Goal: Task Accomplishment & Management: Use online tool/utility

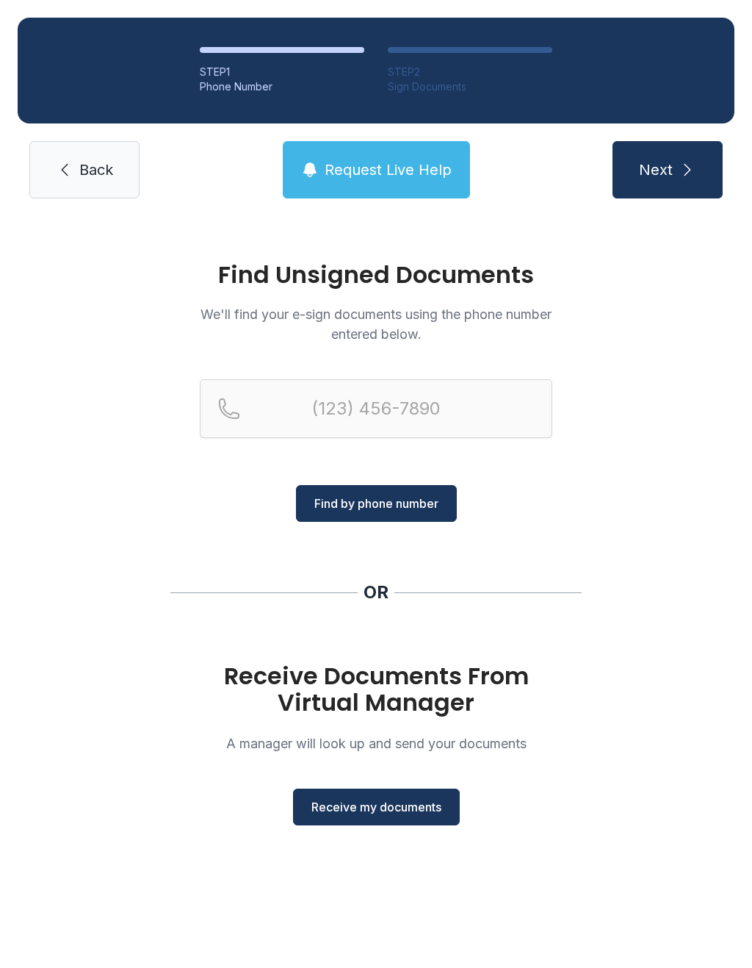
click at [371, 814] on span "Receive my documents" at bounding box center [376, 807] width 130 height 18
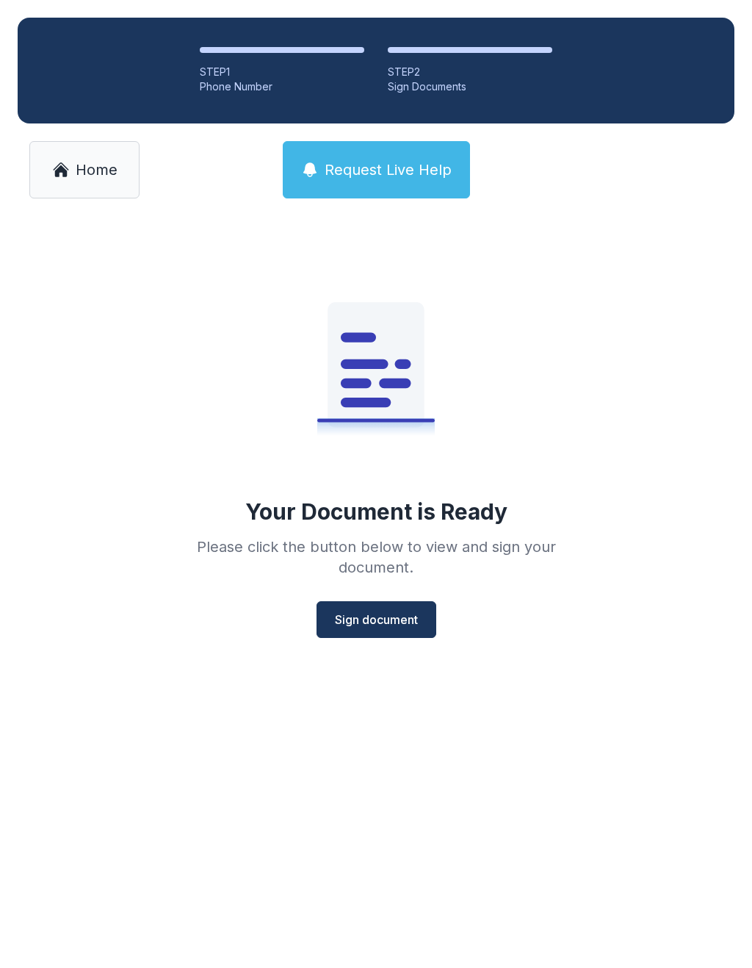
click at [375, 648] on div "Your Document is Ready Please click the button below to view and sign your docu…" at bounding box center [376, 456] width 752 height 480
click at [397, 608] on button "Sign document" at bounding box center [377, 619] width 120 height 37
click at [96, 184] on link "Home" at bounding box center [84, 169] width 110 height 57
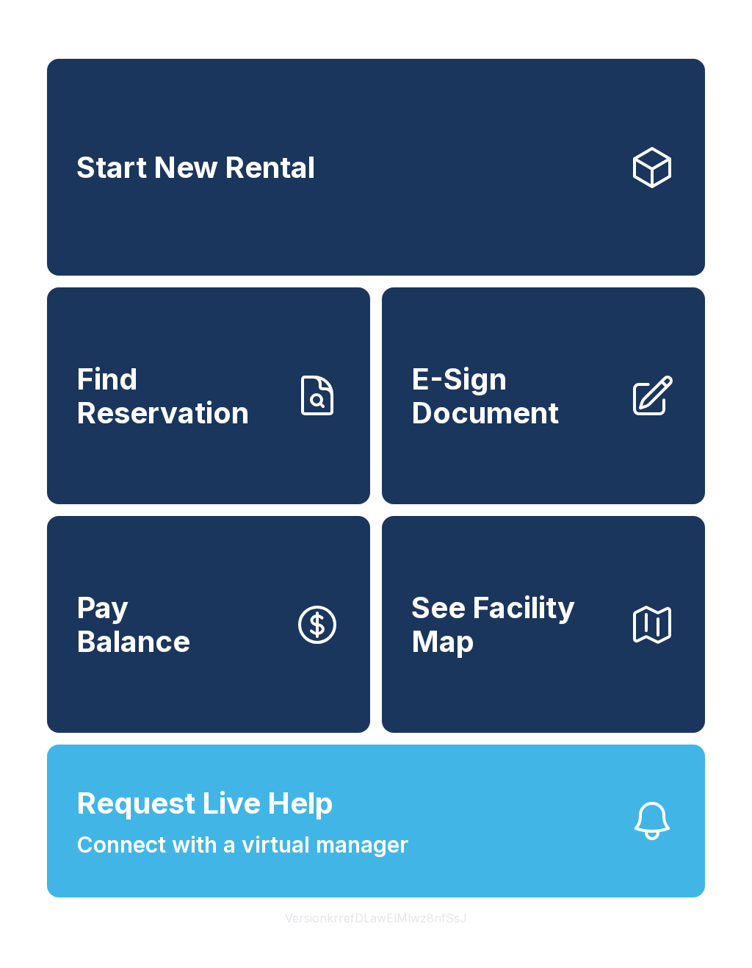
click at [508, 429] on span "E-Sign Document" at bounding box center [514, 395] width 206 height 67
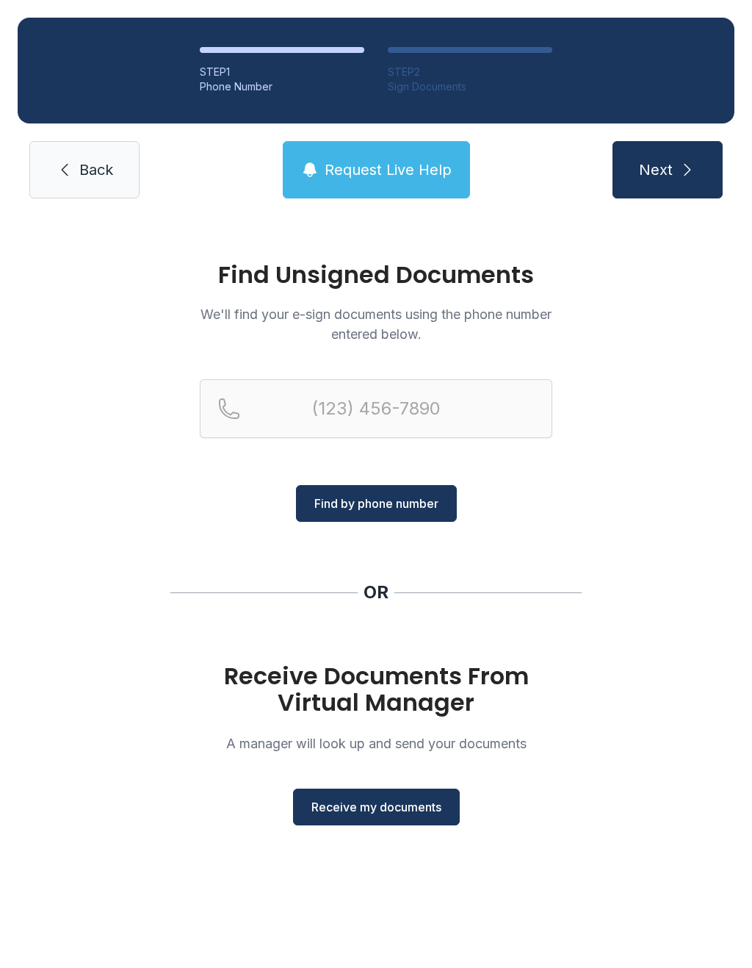
click at [377, 818] on button "Receive my documents" at bounding box center [376, 806] width 167 height 37
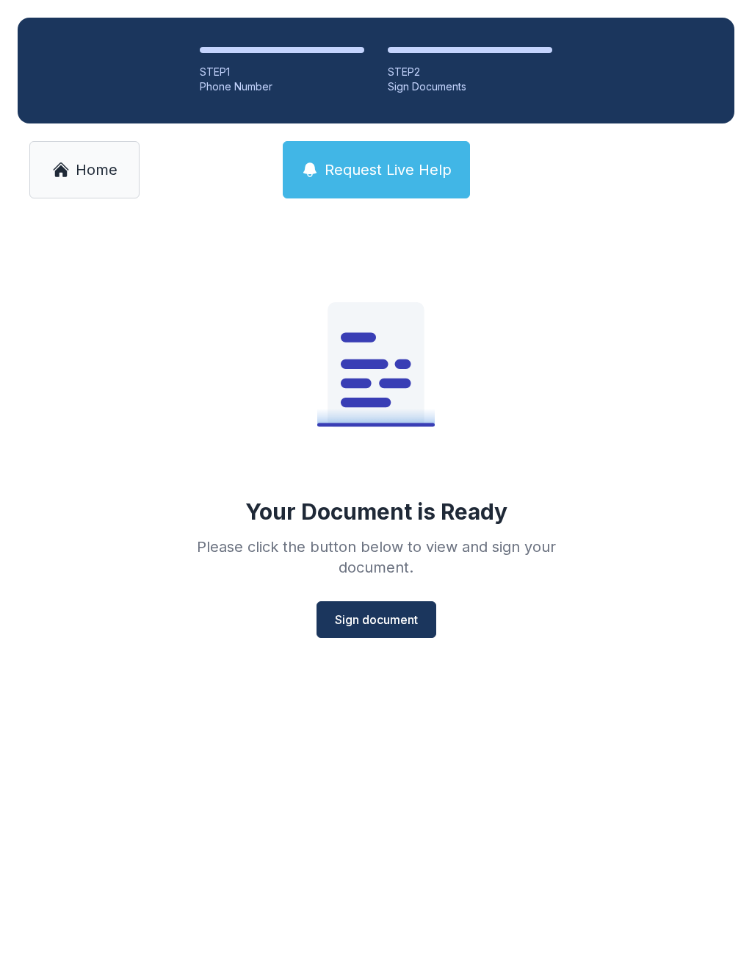
click at [380, 616] on span "Sign document" at bounding box center [376, 620] width 83 height 18
